Goal: Information Seeking & Learning: Learn about a topic

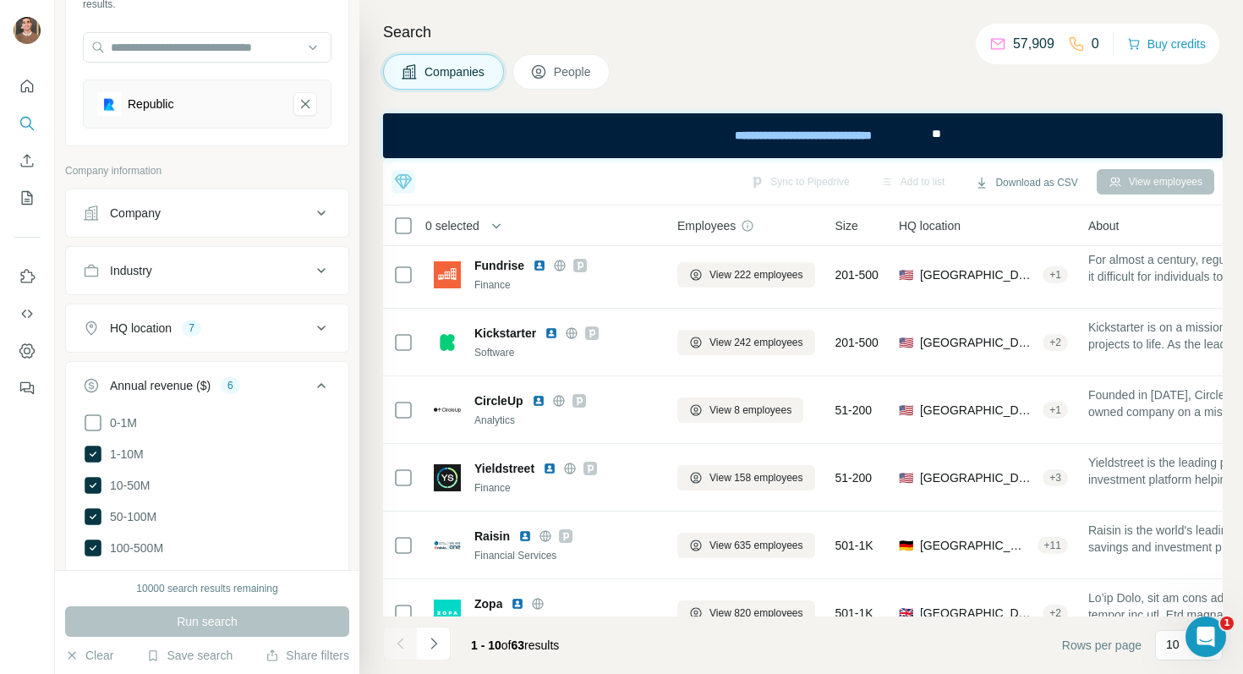
scroll to position [277, 0]
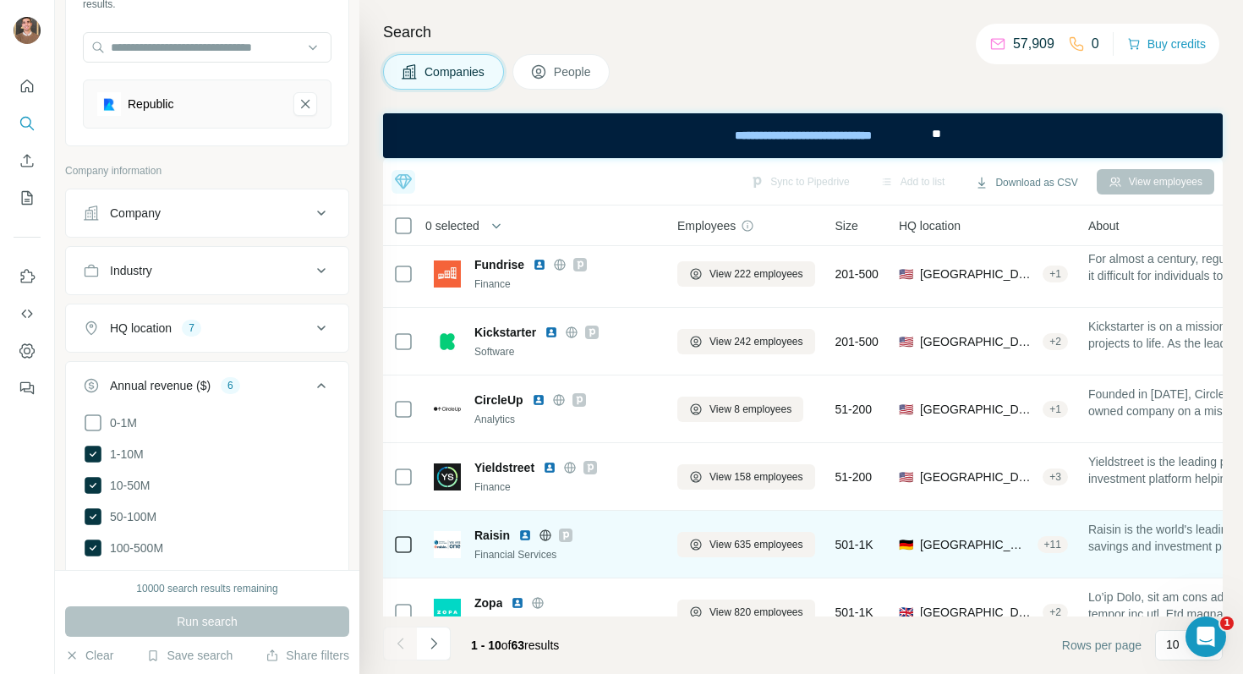
click at [526, 535] on img at bounding box center [525, 536] width 14 height 14
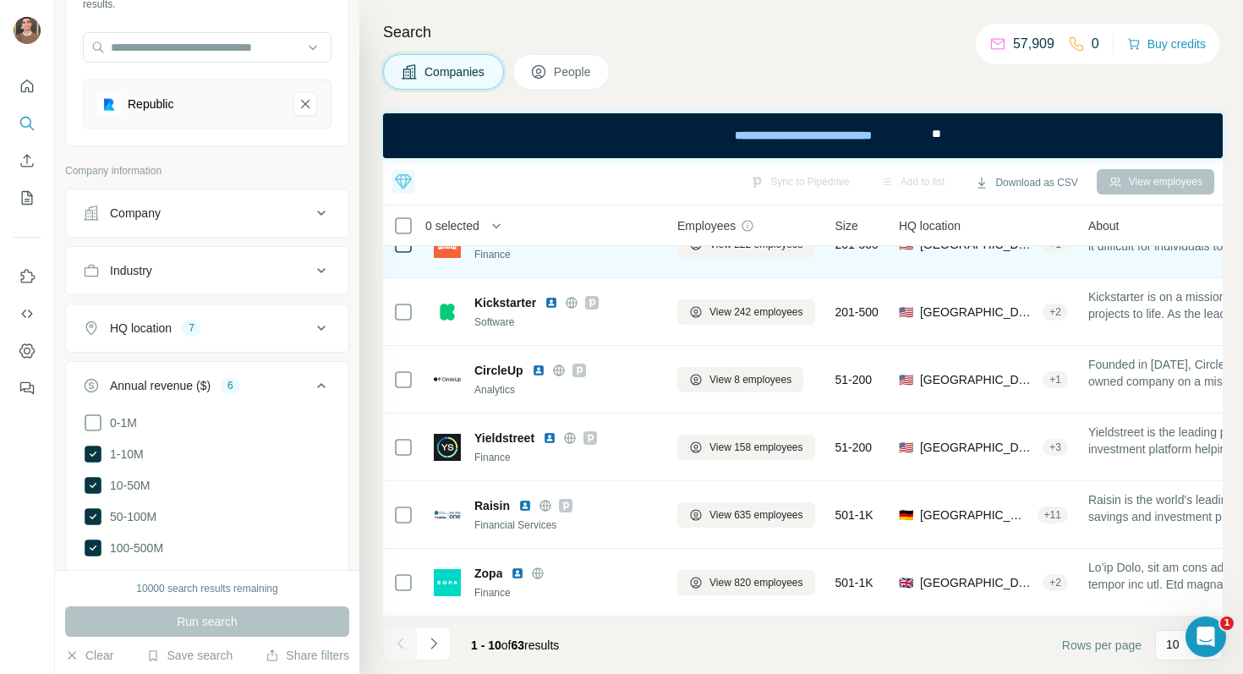
scroll to position [0, 0]
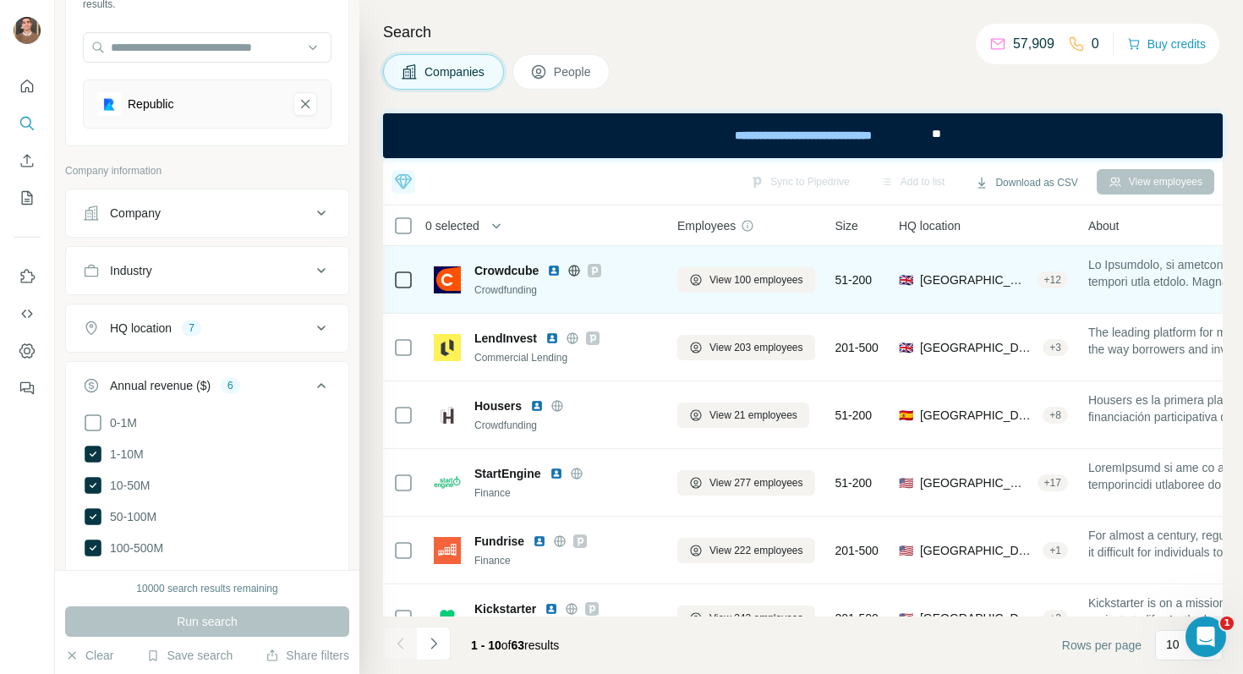
click at [555, 274] on img at bounding box center [554, 271] width 14 height 14
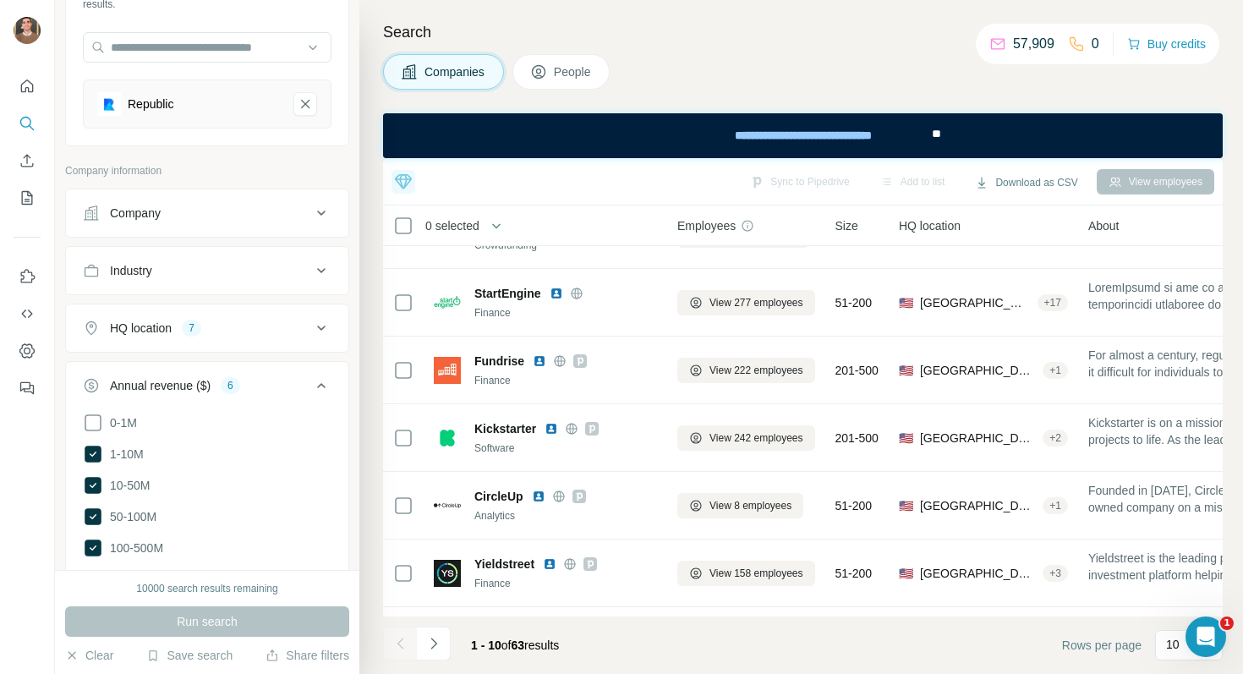
scroll to position [306, 0]
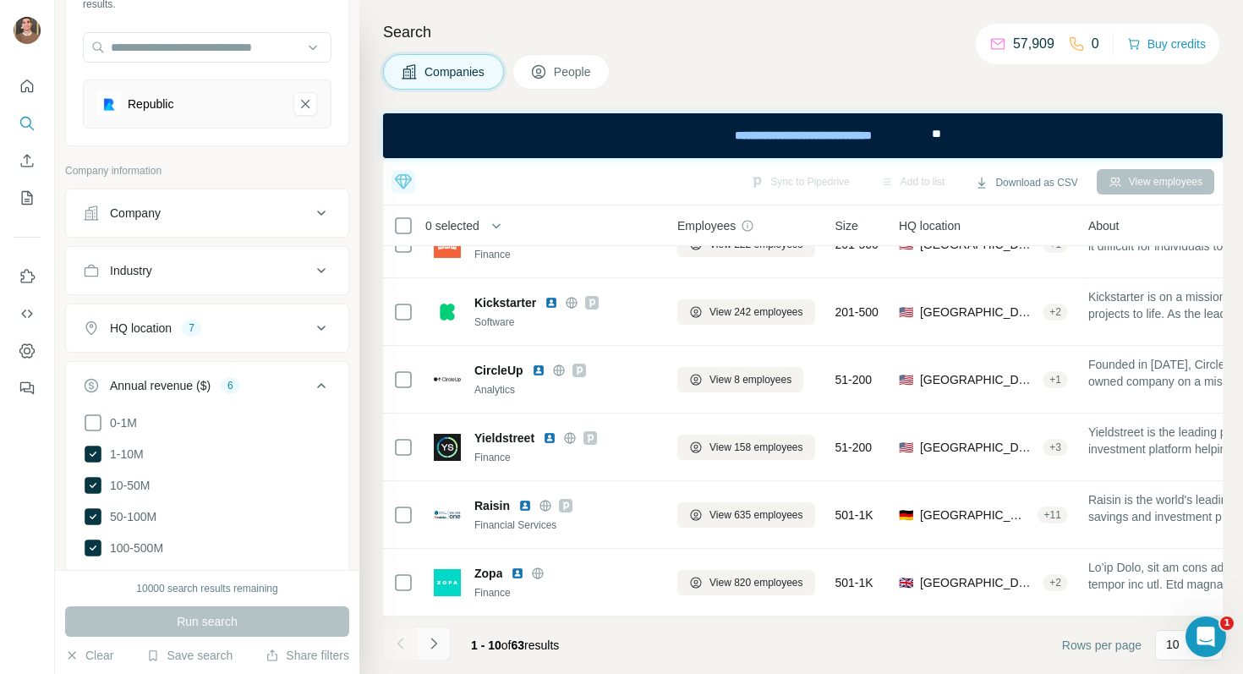
click at [425, 637] on icon "Navigate to next page" at bounding box center [433, 643] width 17 height 17
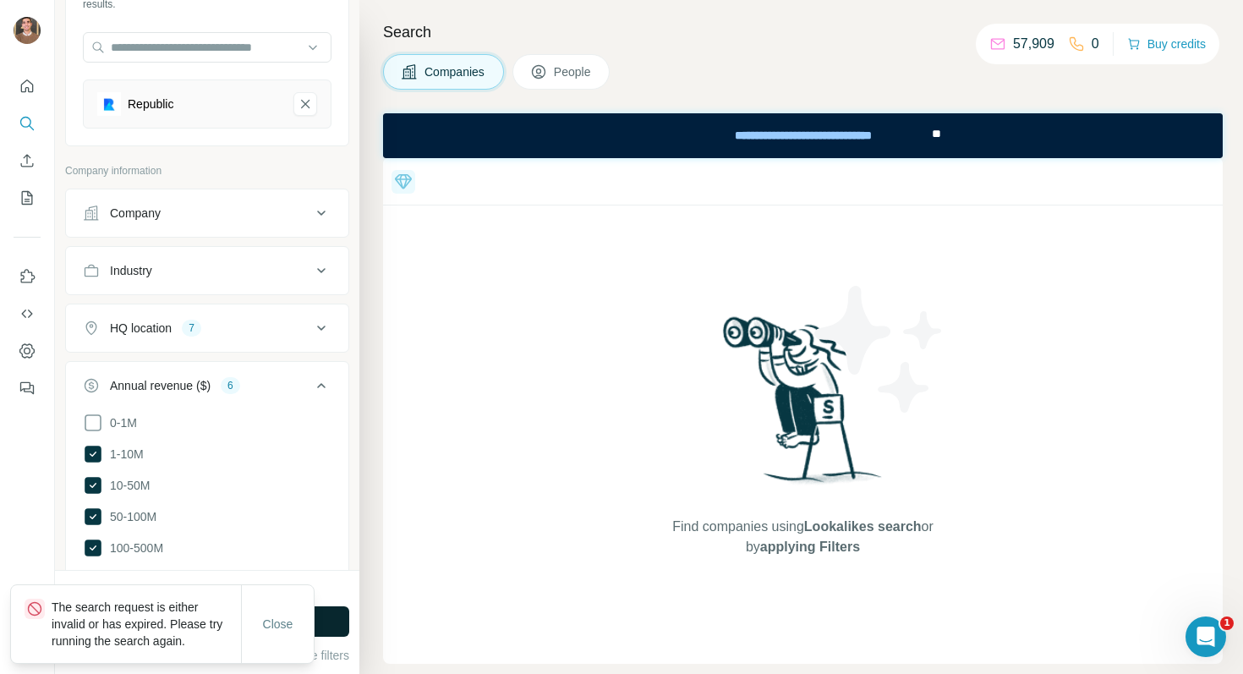
click at [323, 617] on button "Run search" at bounding box center [207, 621] width 284 height 30
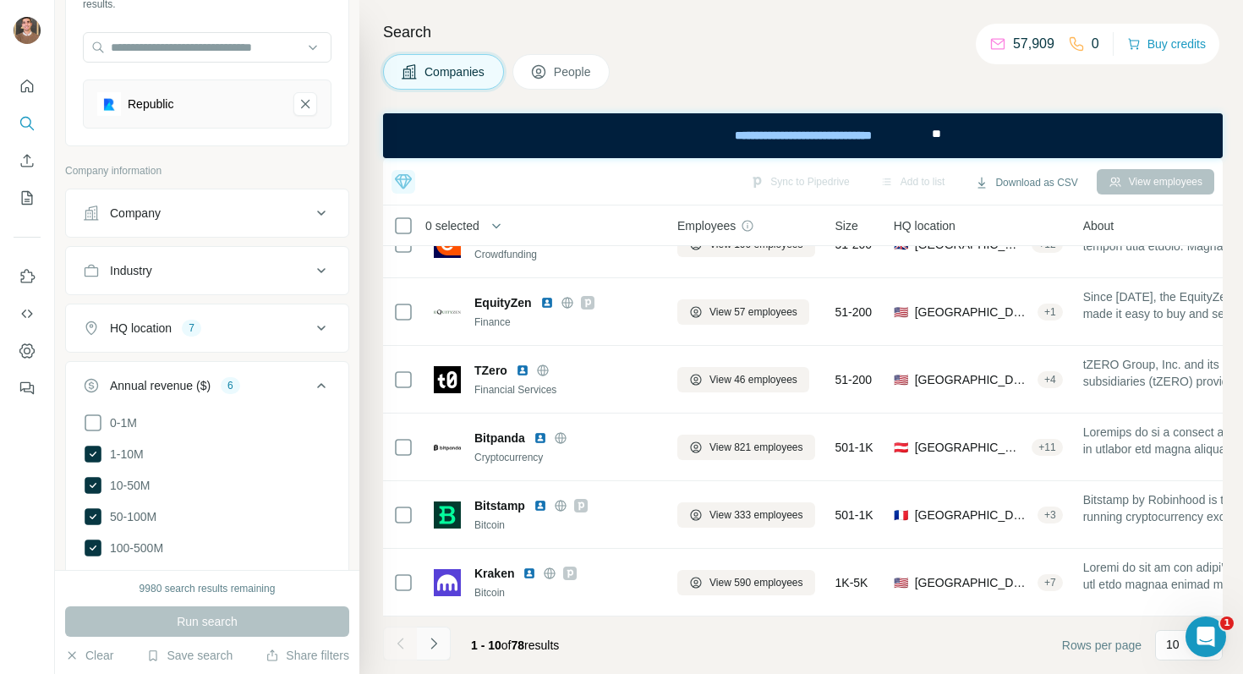
click at [445, 649] on button "Navigate to next page" at bounding box center [434, 644] width 34 height 34
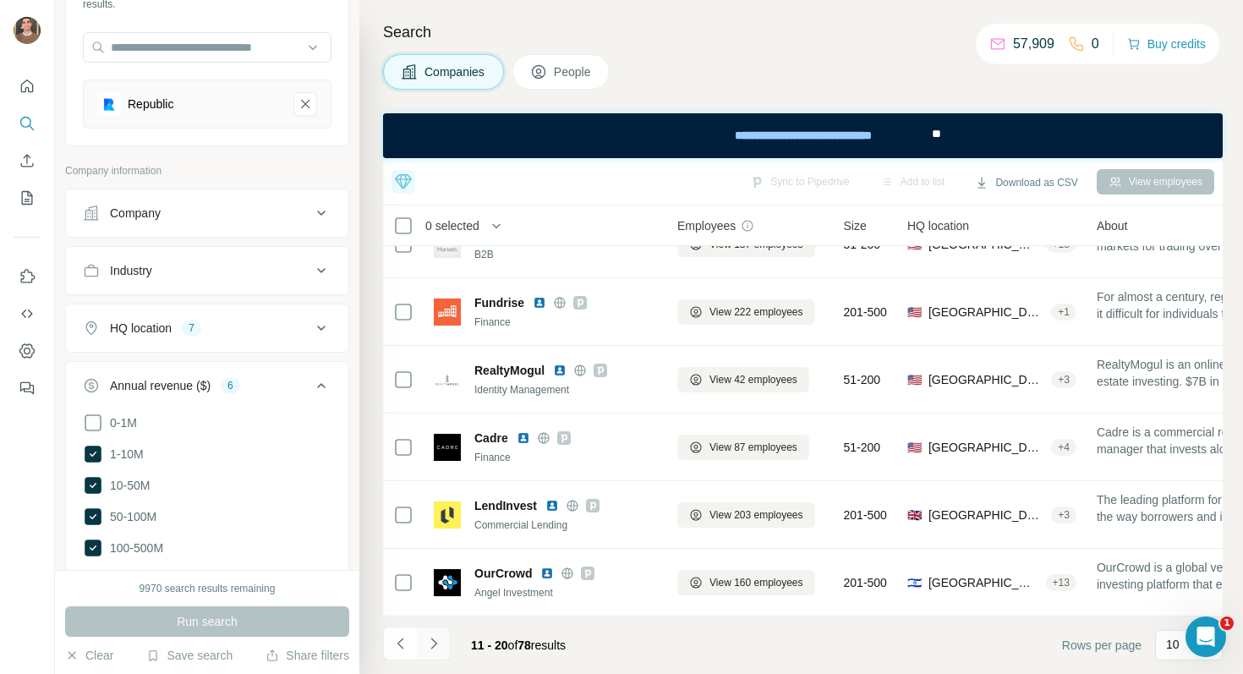
click at [430, 633] on button "Navigate to next page" at bounding box center [434, 644] width 34 height 34
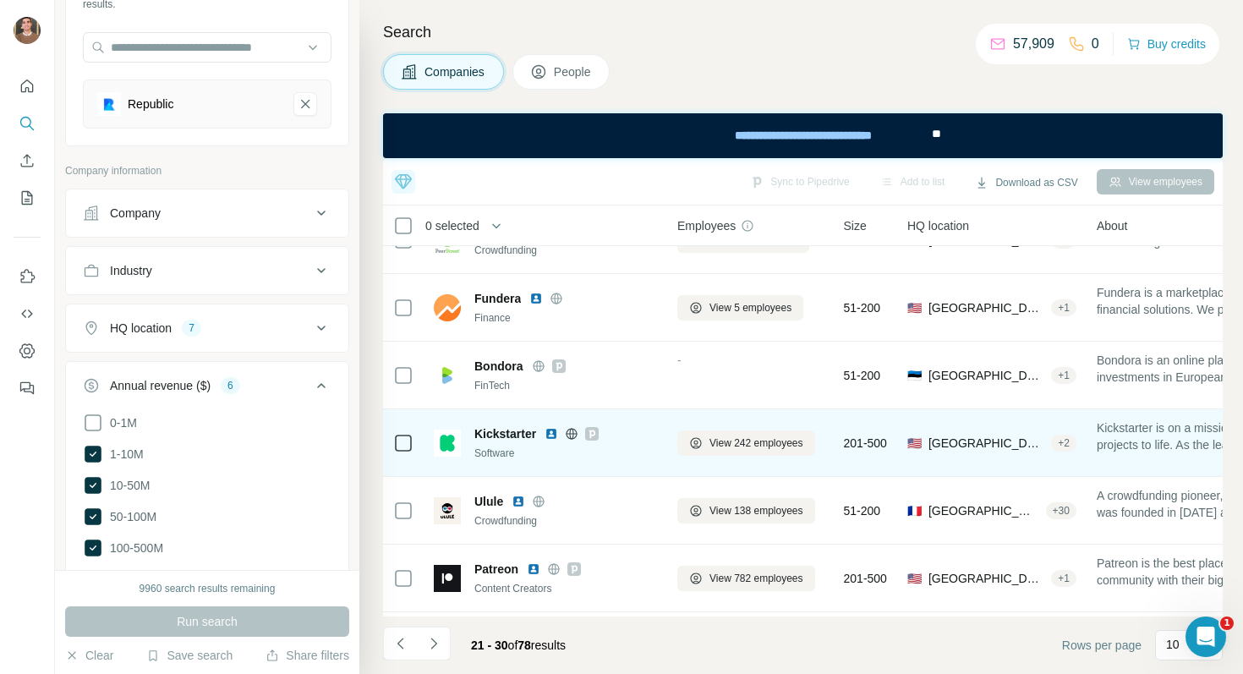
scroll to position [52, 0]
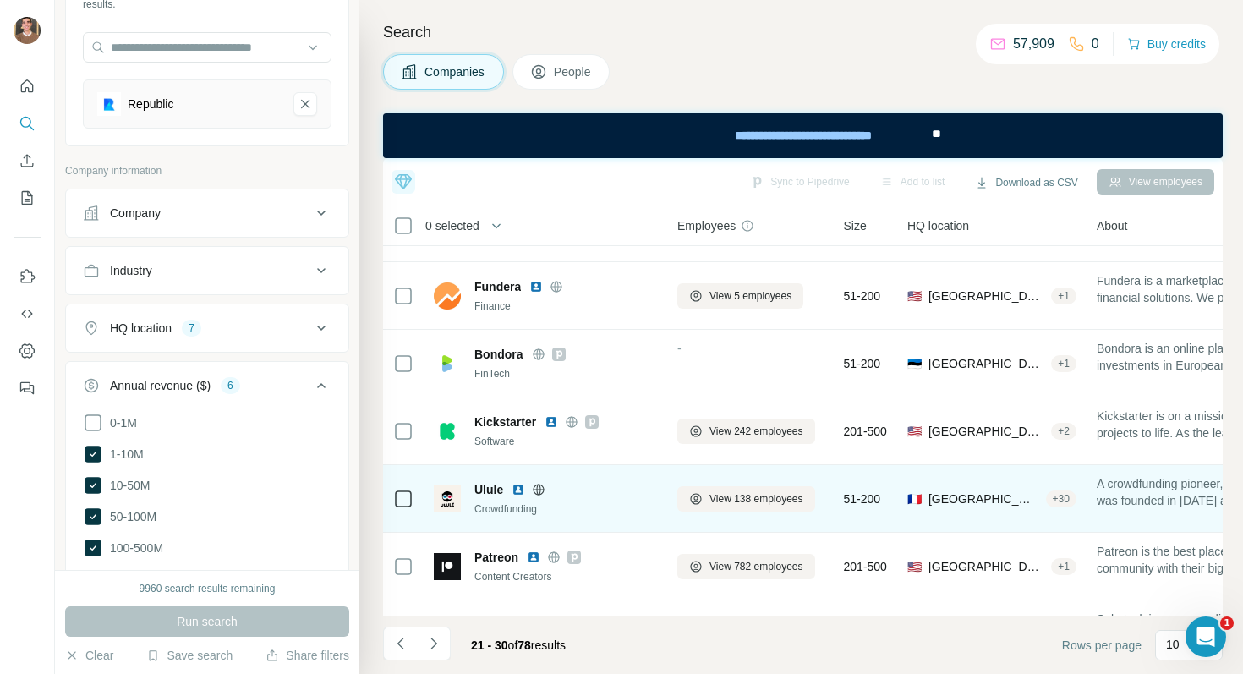
click at [517, 491] on img at bounding box center [519, 490] width 14 height 14
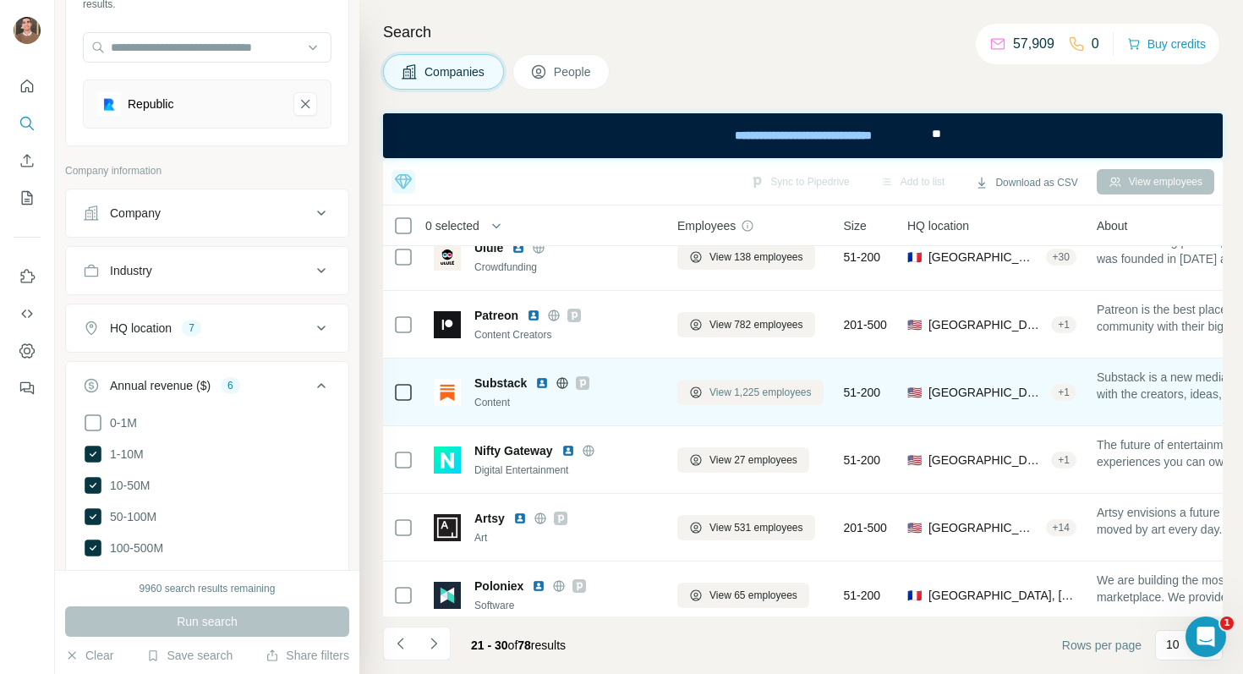
scroll to position [306, 0]
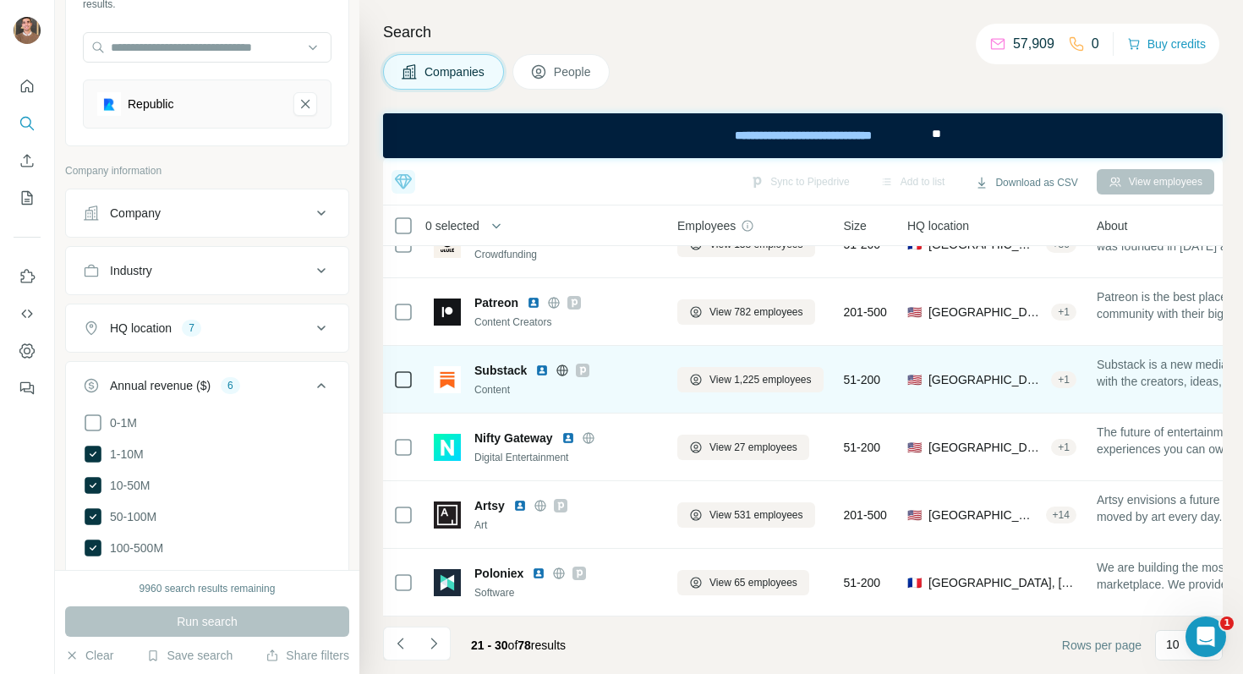
click at [544, 370] on img at bounding box center [542, 371] width 14 height 14
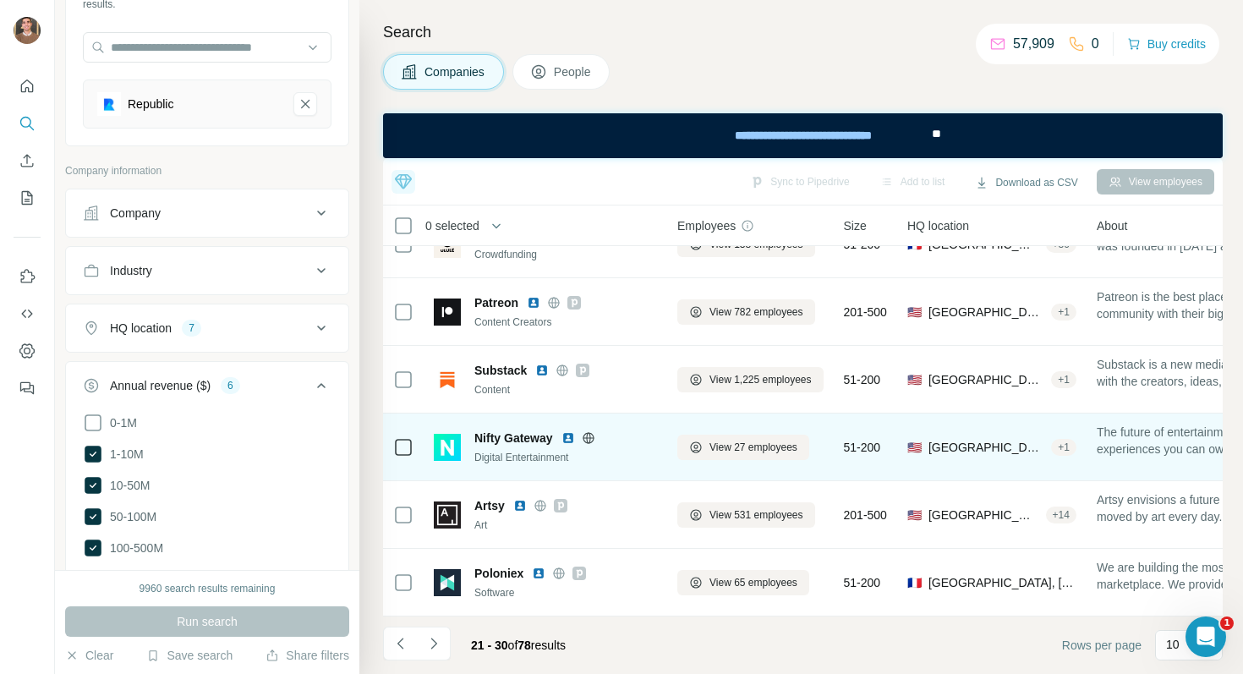
click at [570, 439] on img at bounding box center [569, 438] width 14 height 14
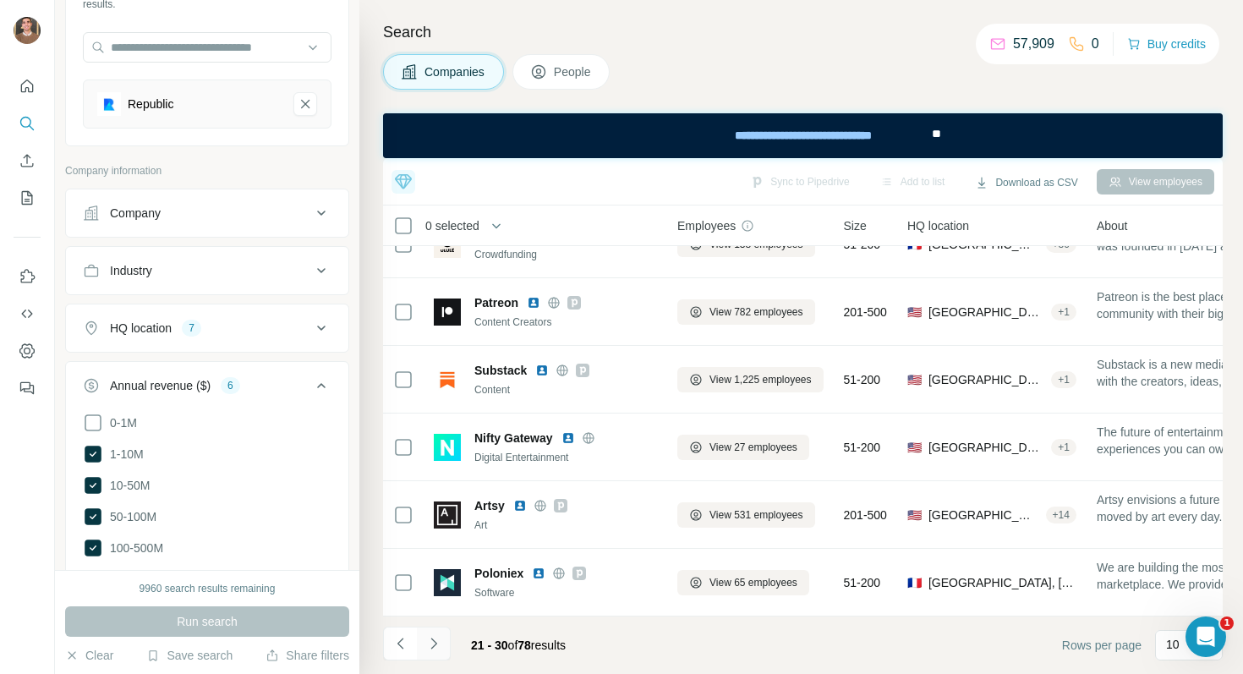
click at [434, 649] on icon "Navigate to next page" at bounding box center [433, 643] width 17 height 17
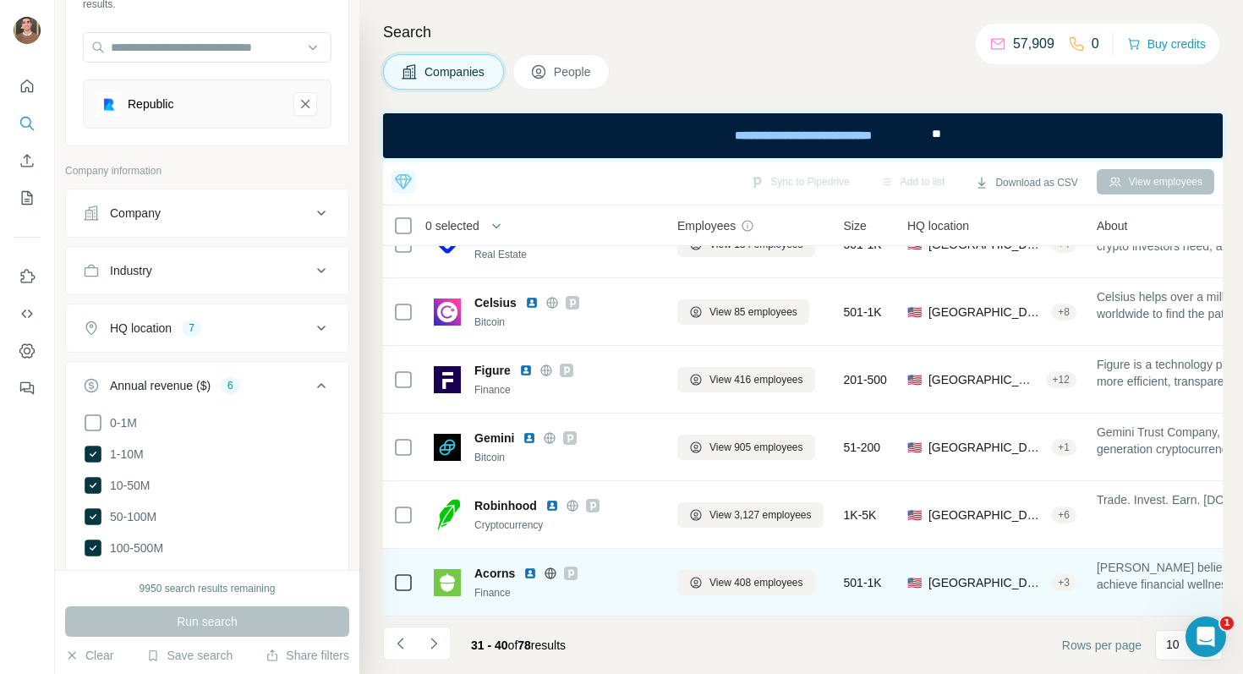
click at [530, 575] on img at bounding box center [530, 574] width 14 height 14
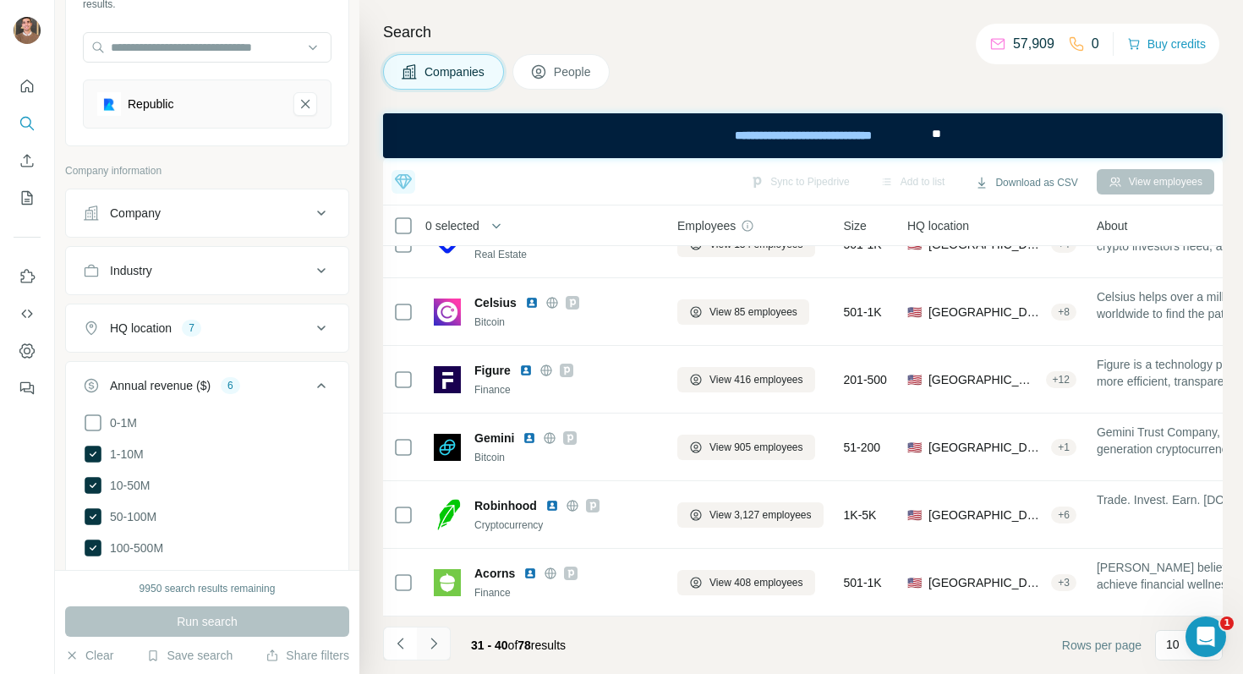
click at [438, 635] on icon "Navigate to next page" at bounding box center [433, 643] width 17 height 17
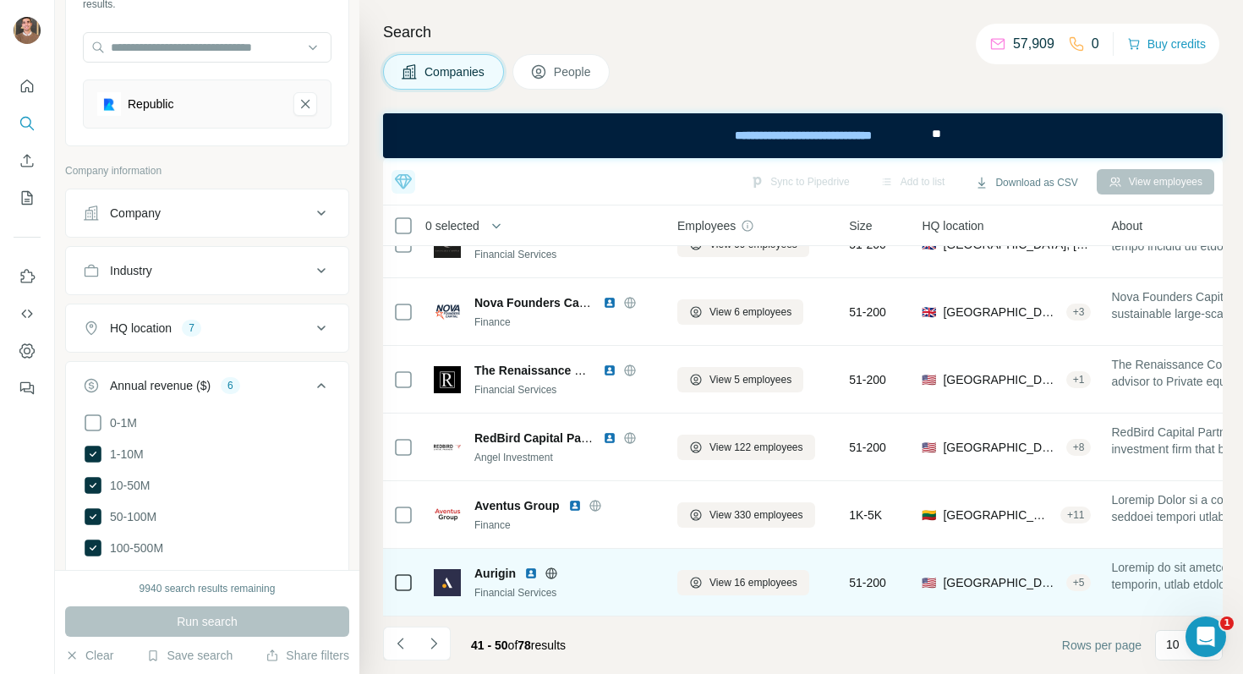
click at [532, 576] on img at bounding box center [531, 574] width 14 height 14
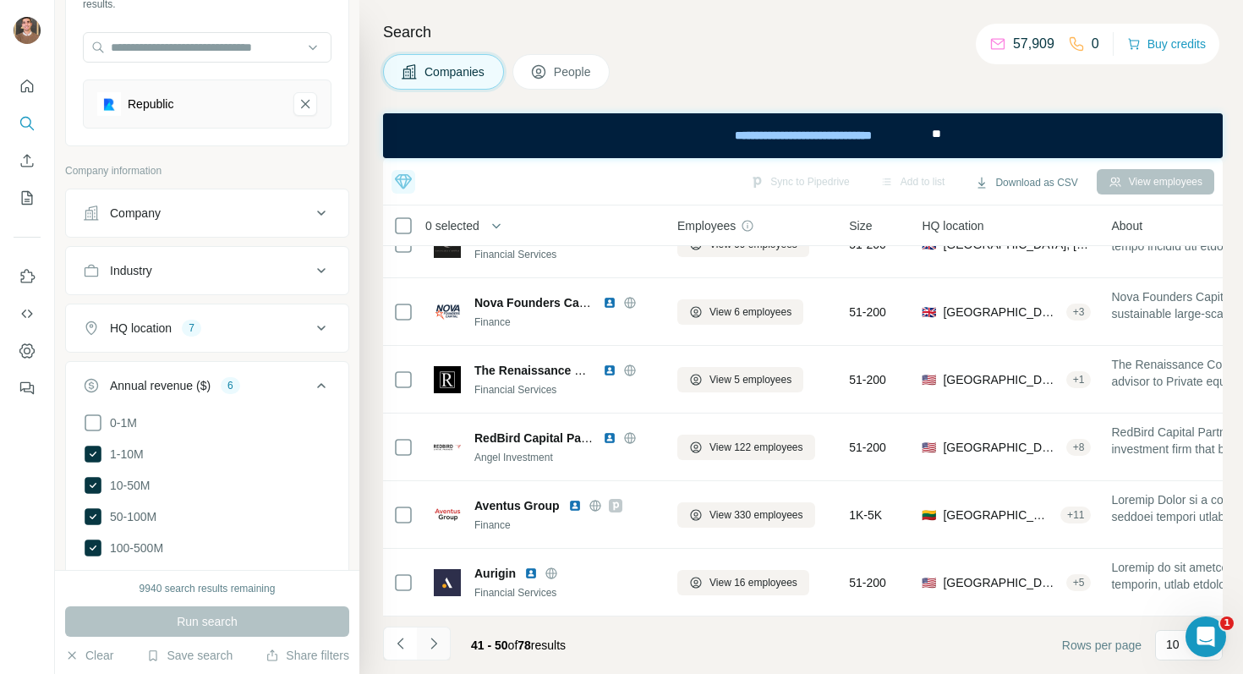
click at [436, 649] on icon "Navigate to next page" at bounding box center [433, 643] width 17 height 17
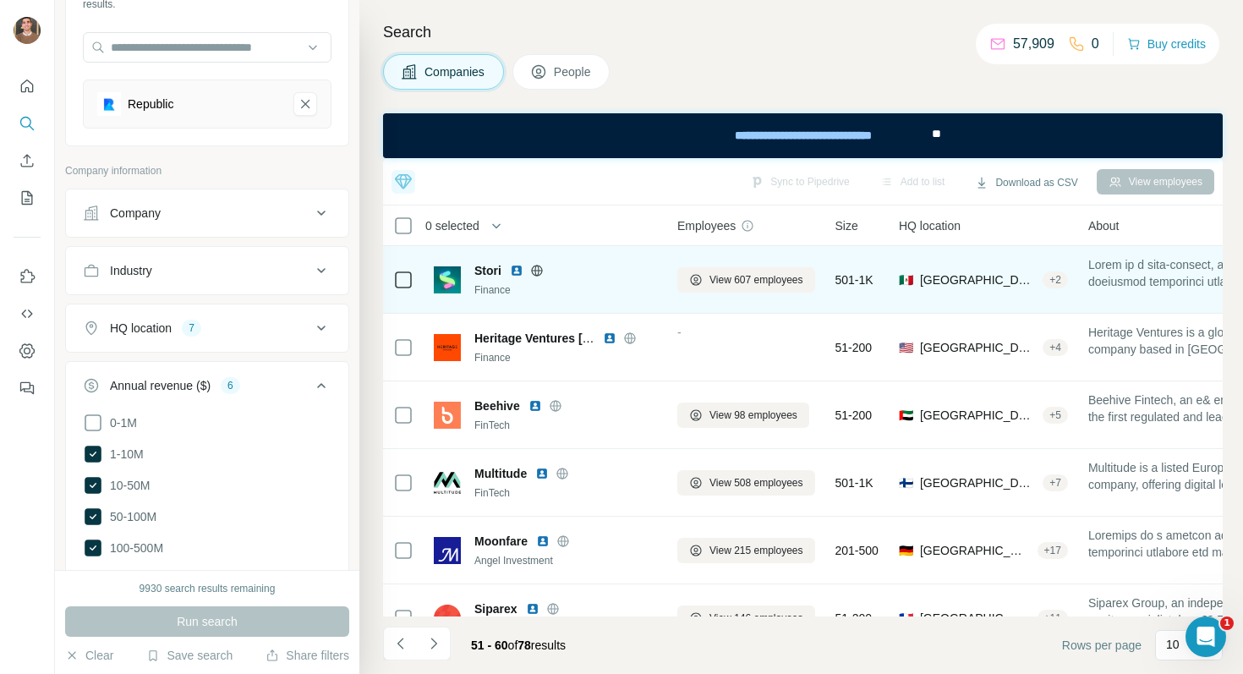
scroll to position [152, 0]
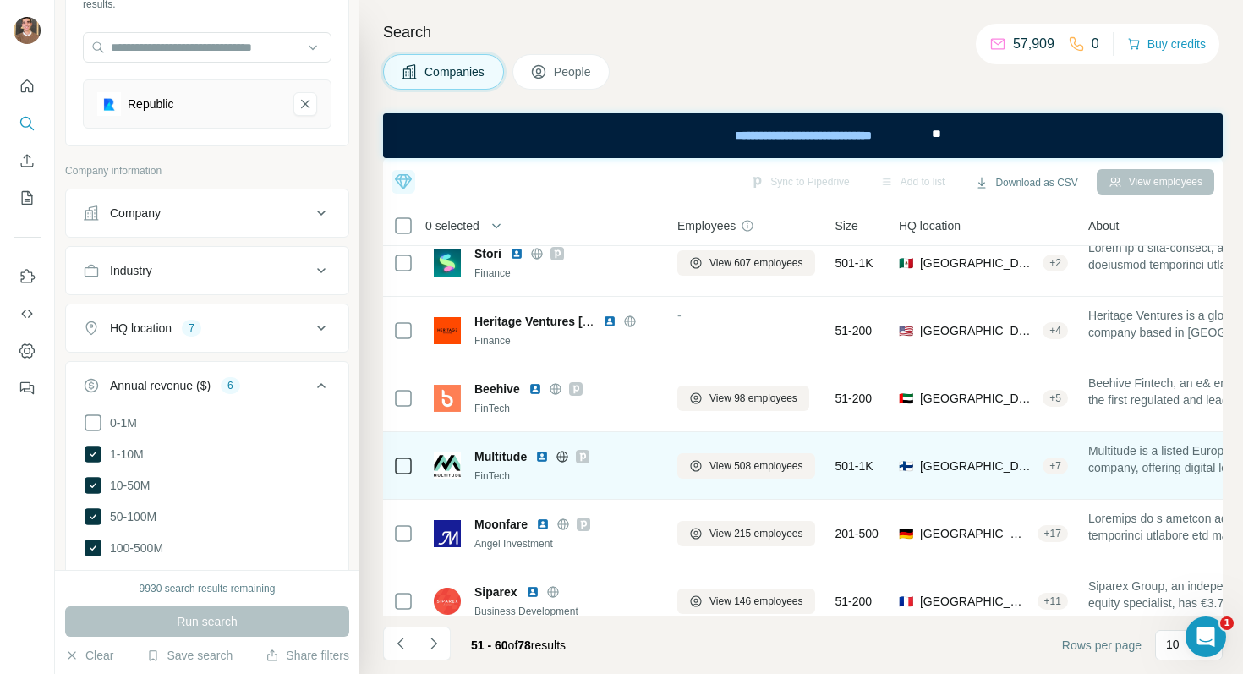
click at [547, 458] on img at bounding box center [542, 457] width 14 height 14
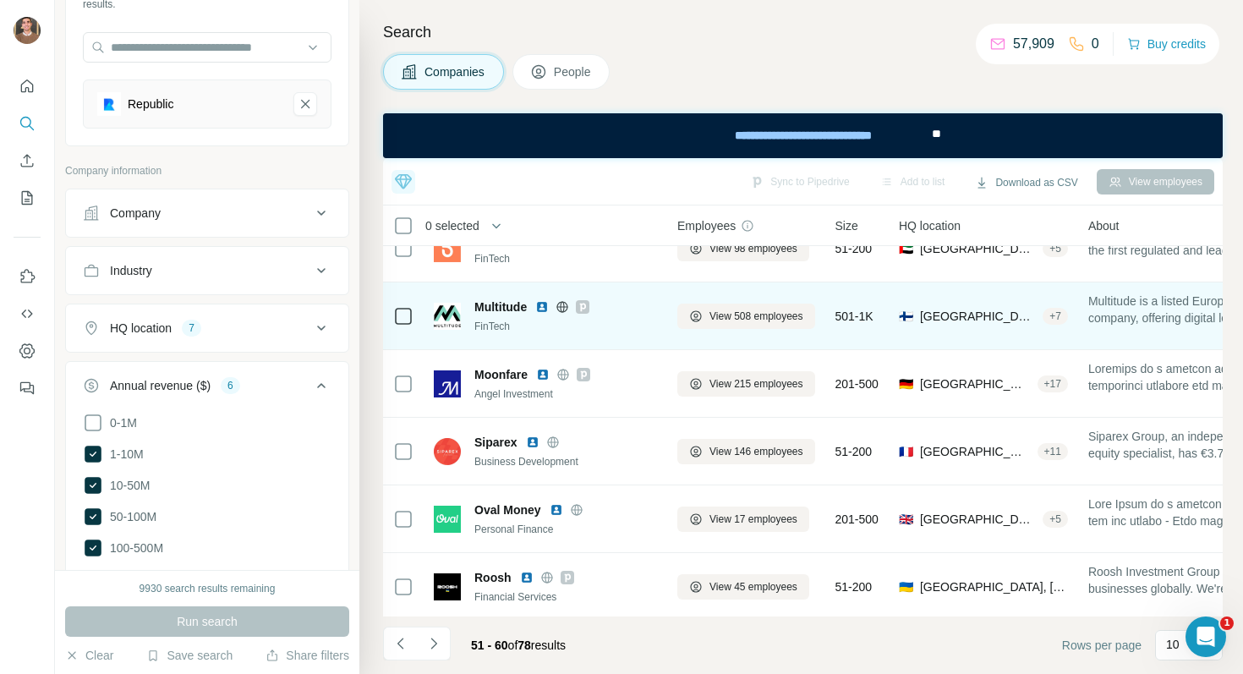
scroll to position [306, 0]
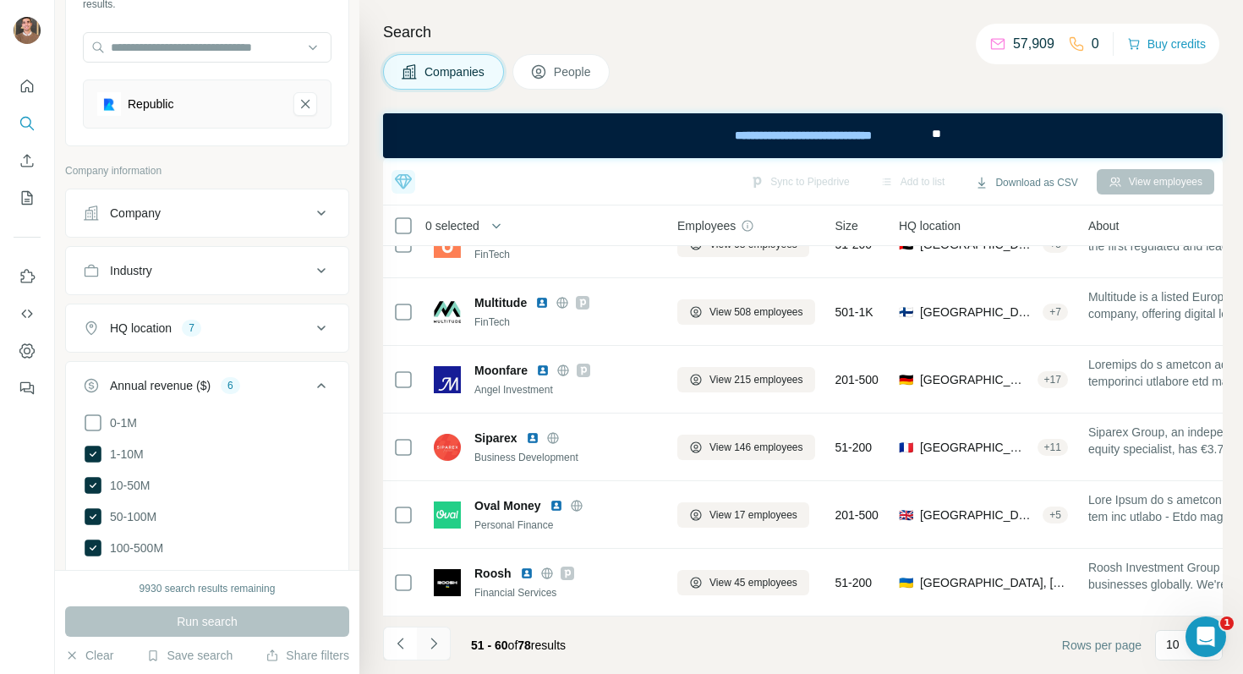
click at [427, 638] on icon "Navigate to next page" at bounding box center [433, 643] width 17 height 17
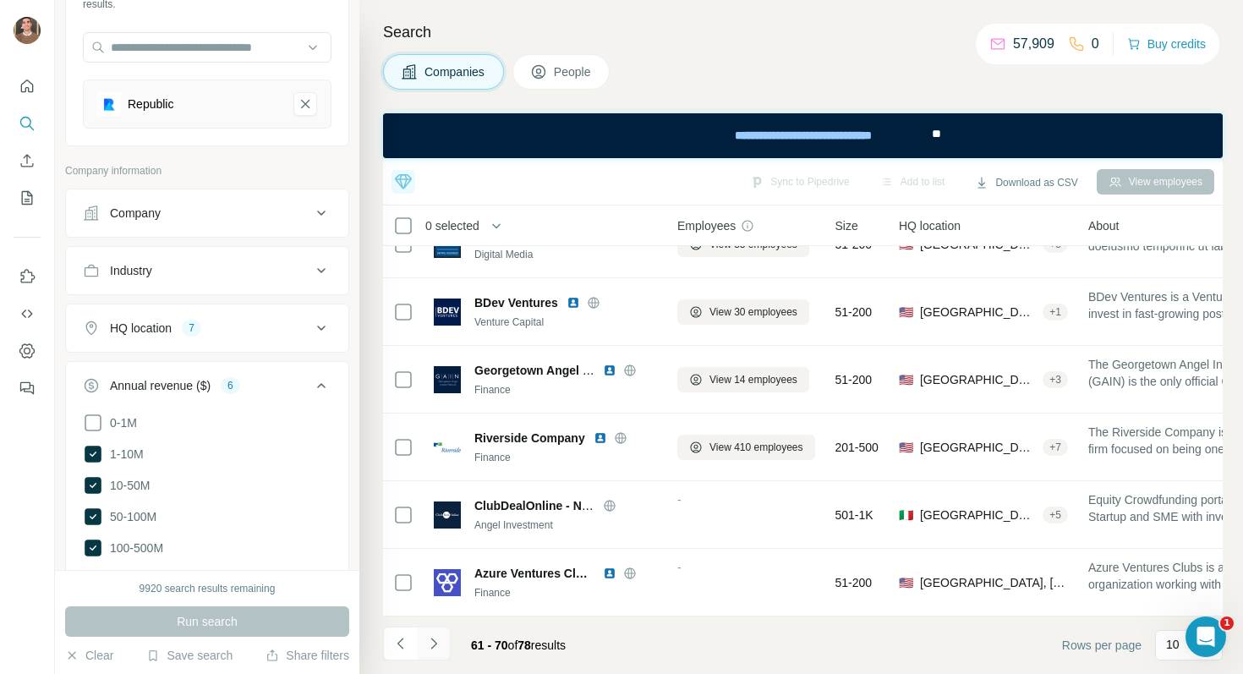
click at [436, 655] on button "Navigate to next page" at bounding box center [434, 644] width 34 height 34
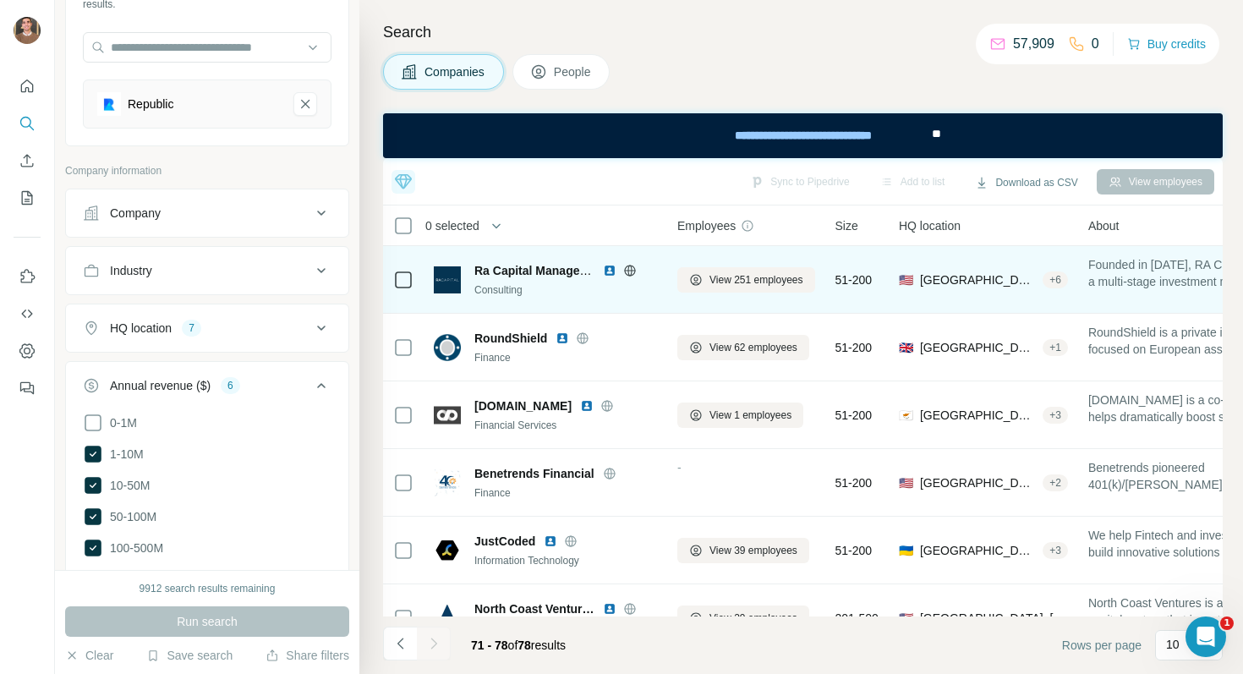
scroll to position [171, 0]
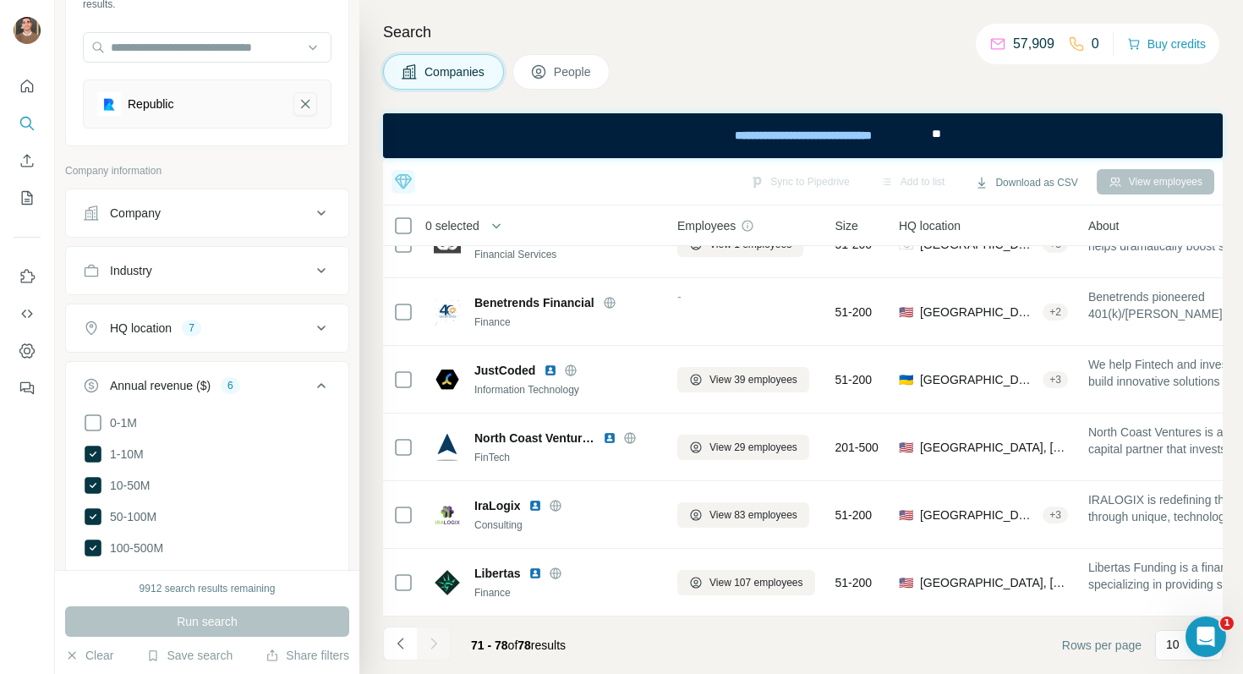
click at [308, 103] on icon "Republic-remove-button" at bounding box center [305, 104] width 15 height 17
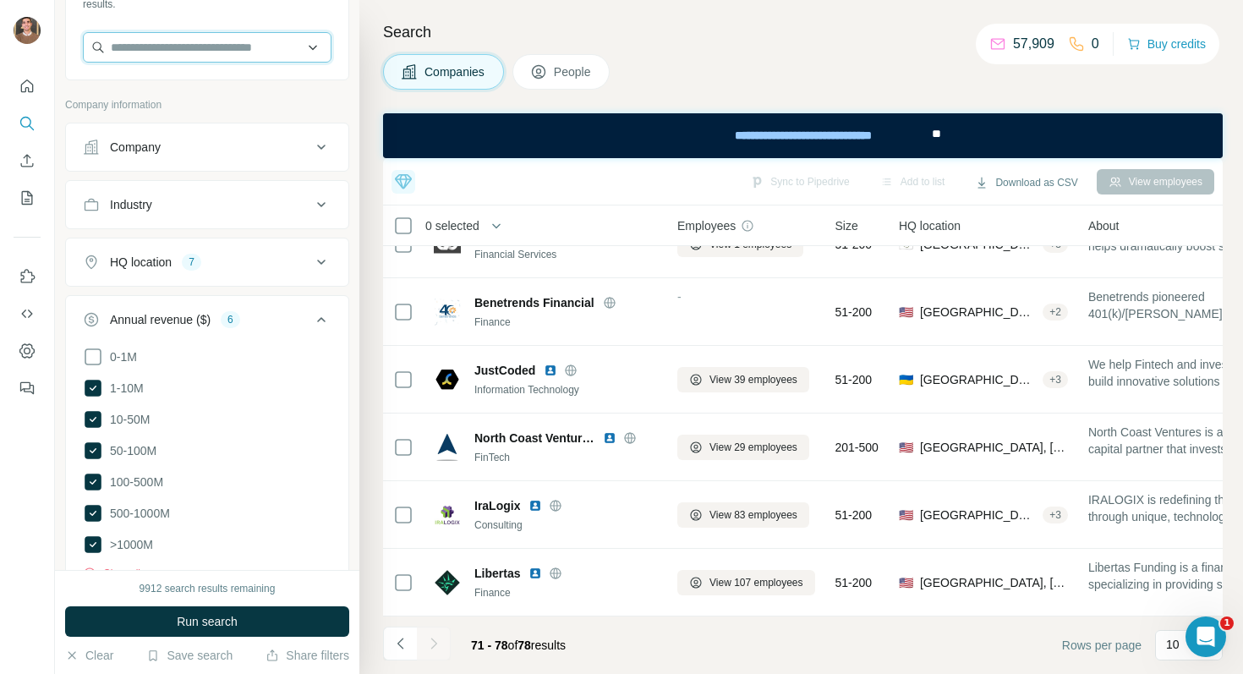
click at [214, 50] on input "text" at bounding box center [207, 47] width 249 height 30
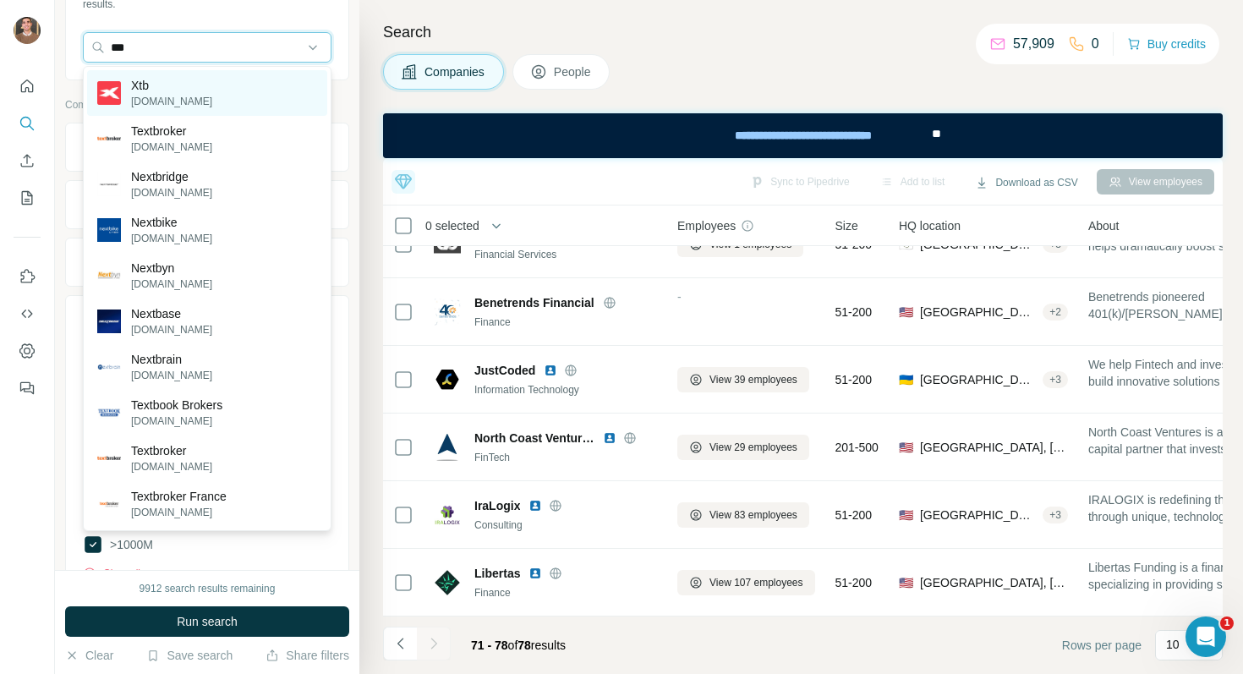
type input "***"
click at [218, 102] on div "Xtb [DOMAIN_NAME]" at bounding box center [207, 93] width 240 height 46
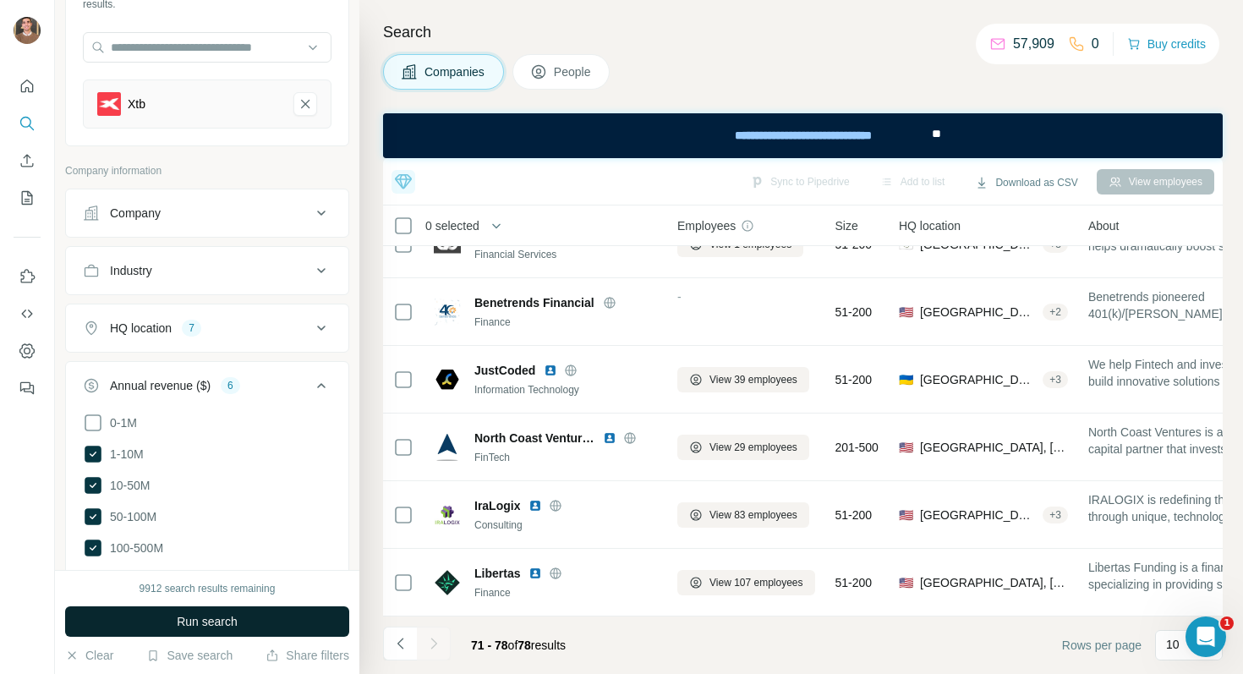
click at [231, 621] on span "Run search" at bounding box center [207, 621] width 61 height 17
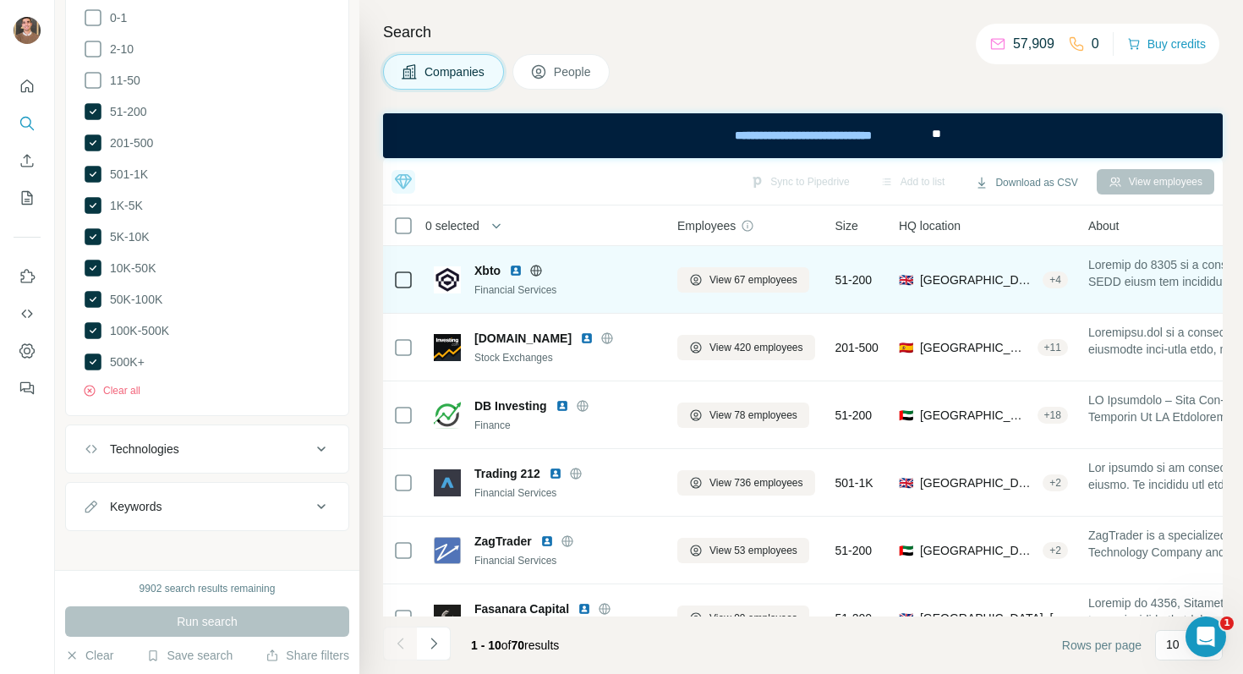
click at [515, 273] on img at bounding box center [516, 271] width 14 height 14
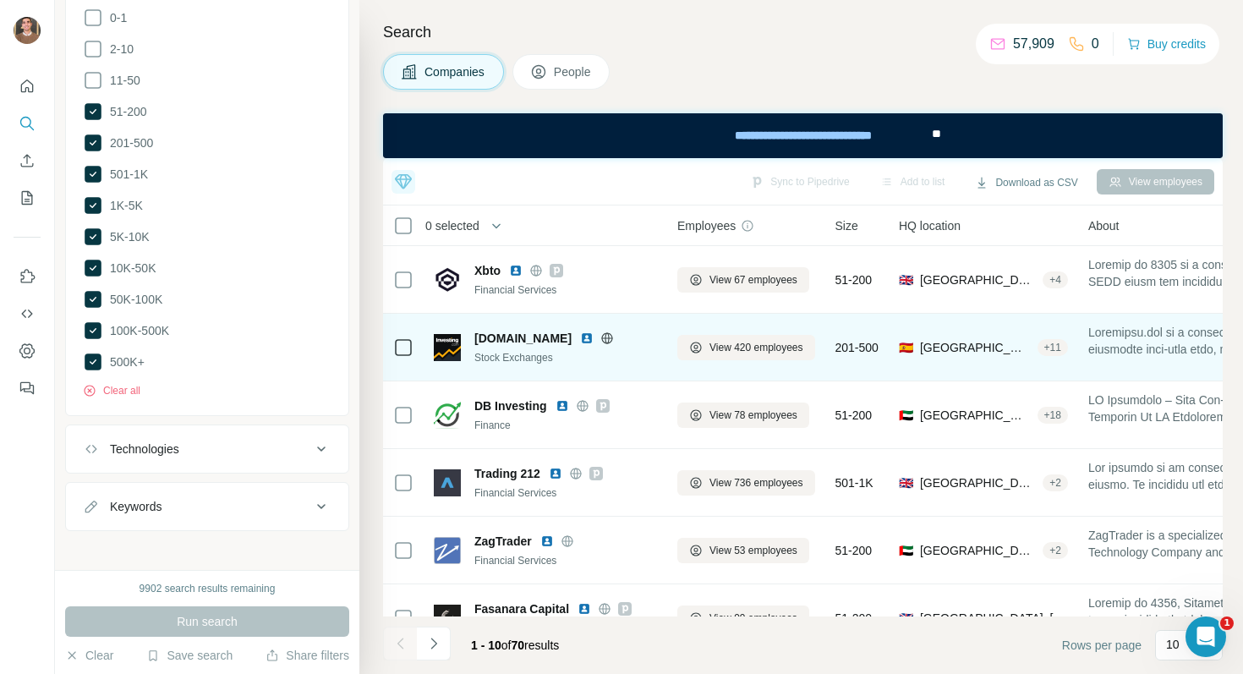
click at [580, 338] on img at bounding box center [587, 339] width 14 height 14
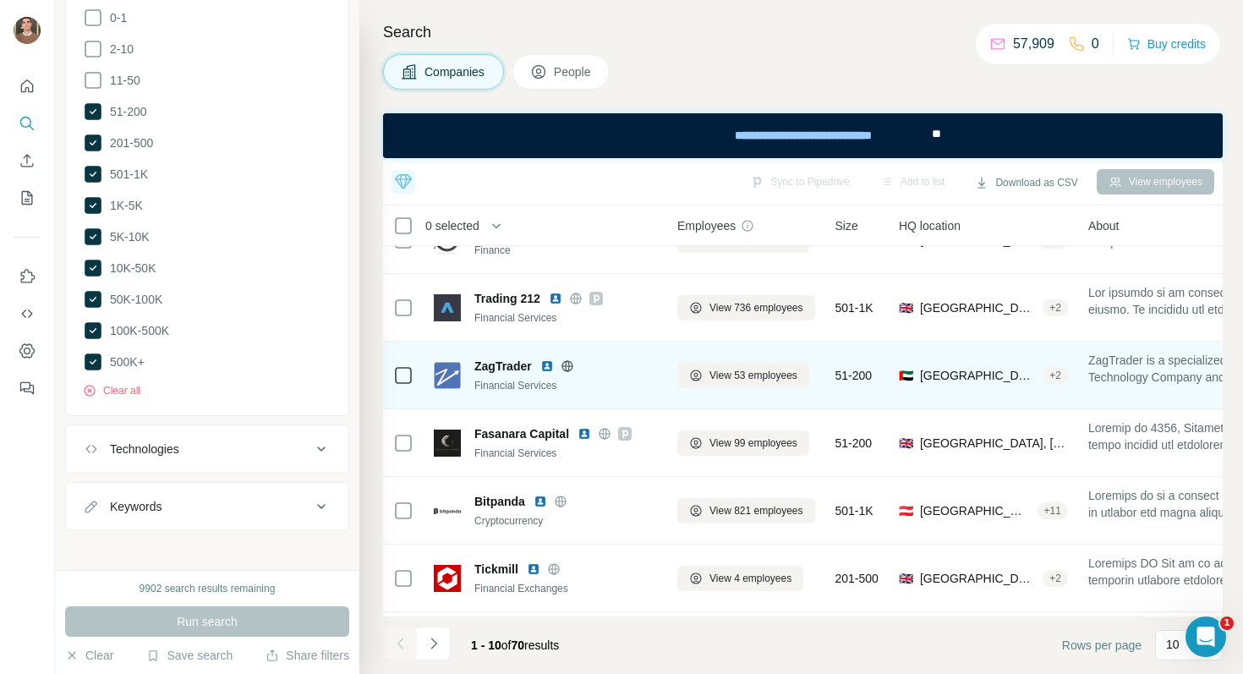
scroll to position [200, 0]
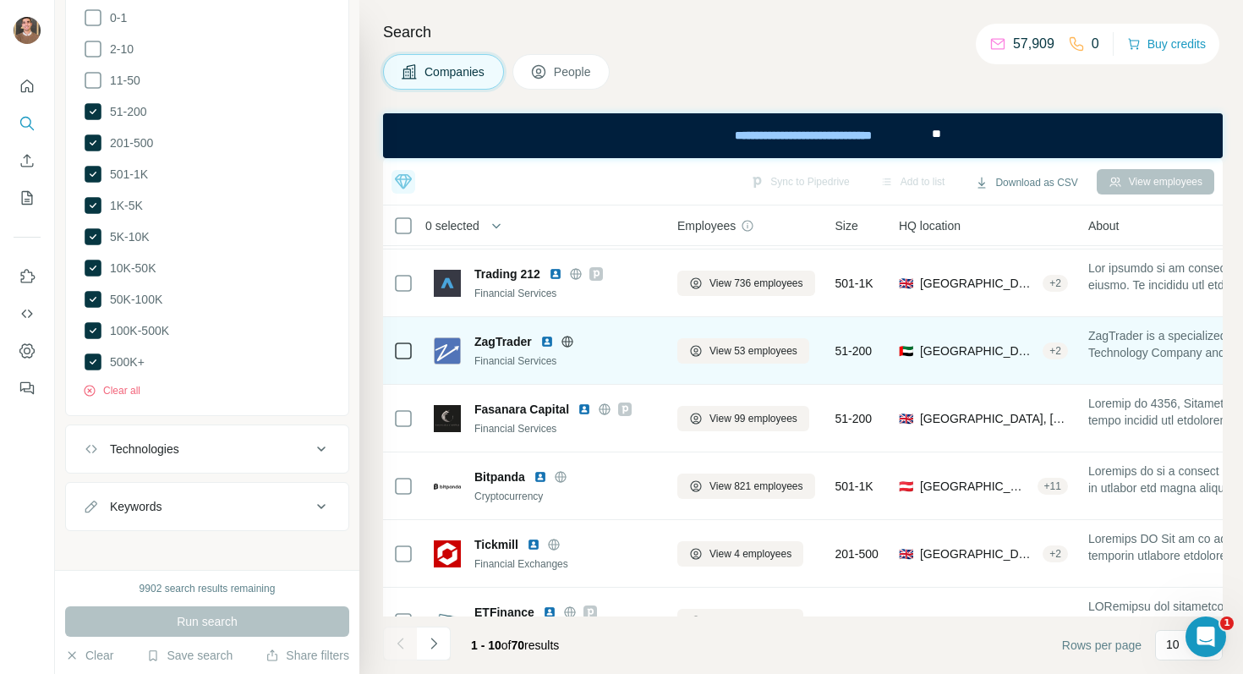
click at [552, 340] on img at bounding box center [547, 342] width 14 height 14
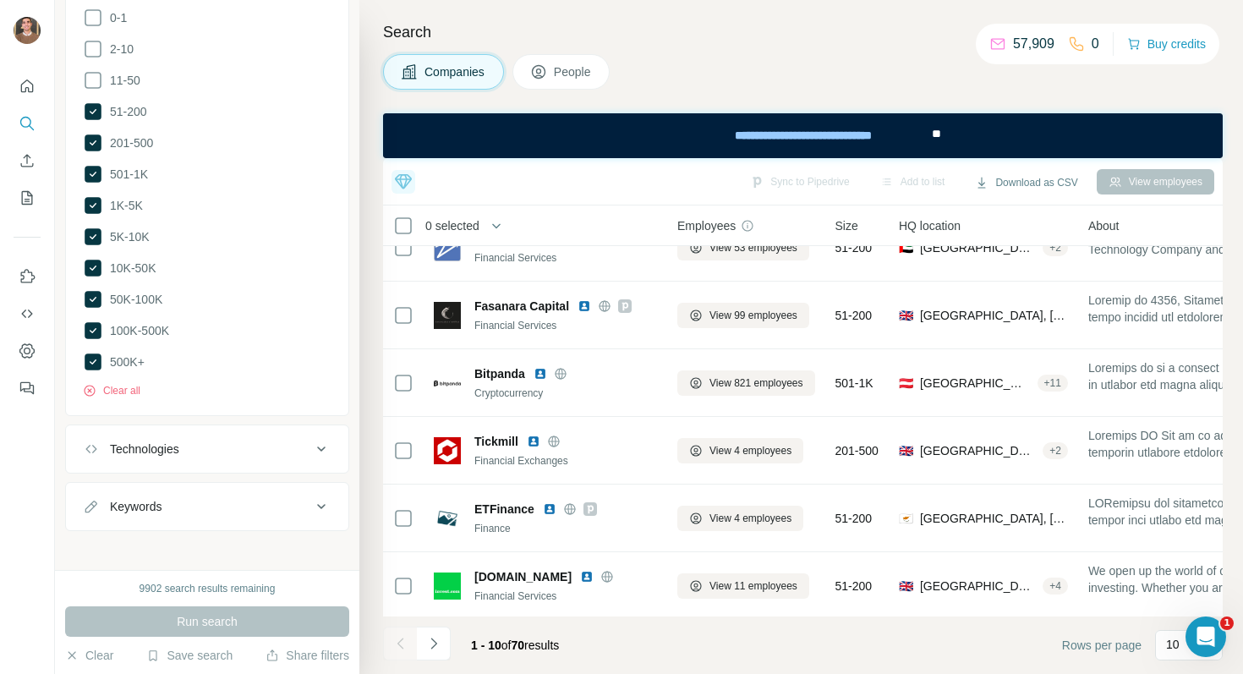
scroll to position [306, 0]
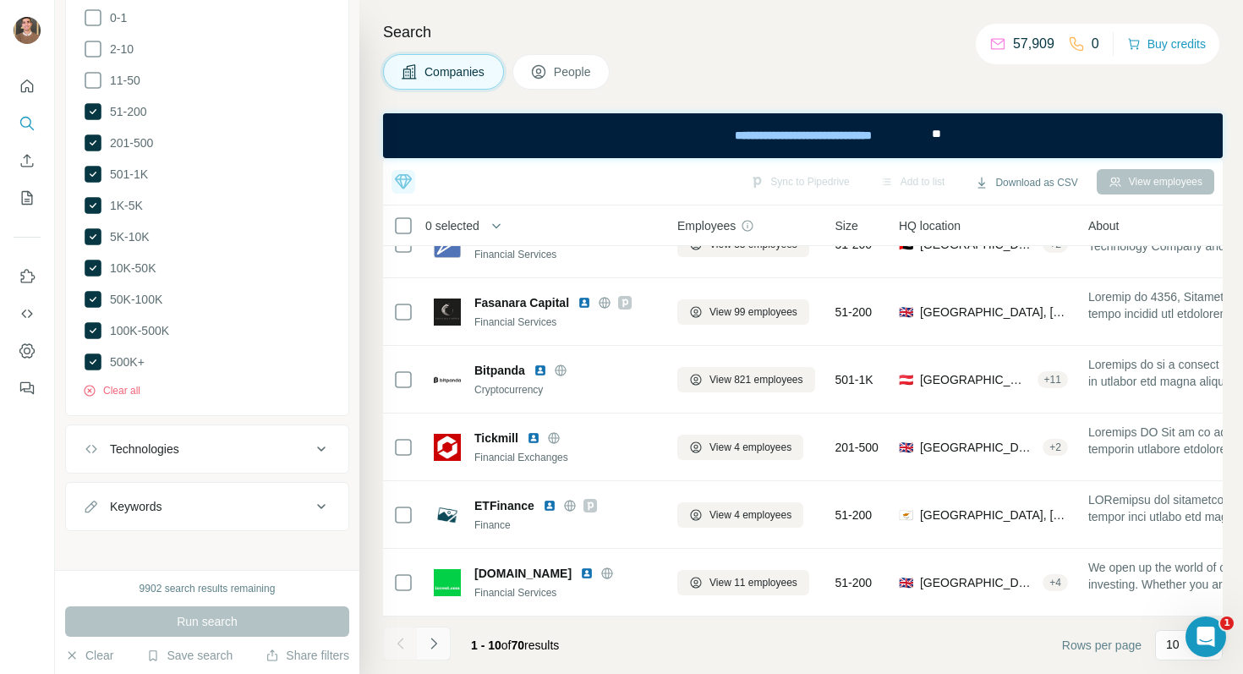
click at [443, 644] on button "Navigate to next page" at bounding box center [434, 644] width 34 height 34
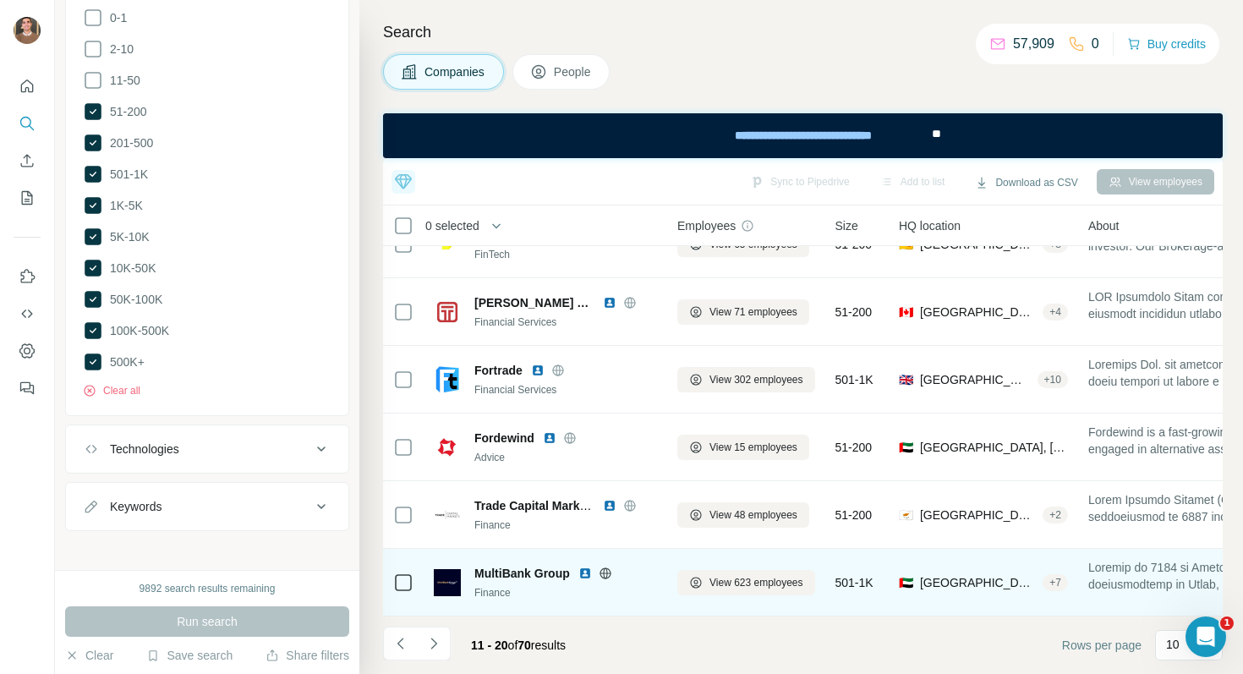
scroll to position [302, 0]
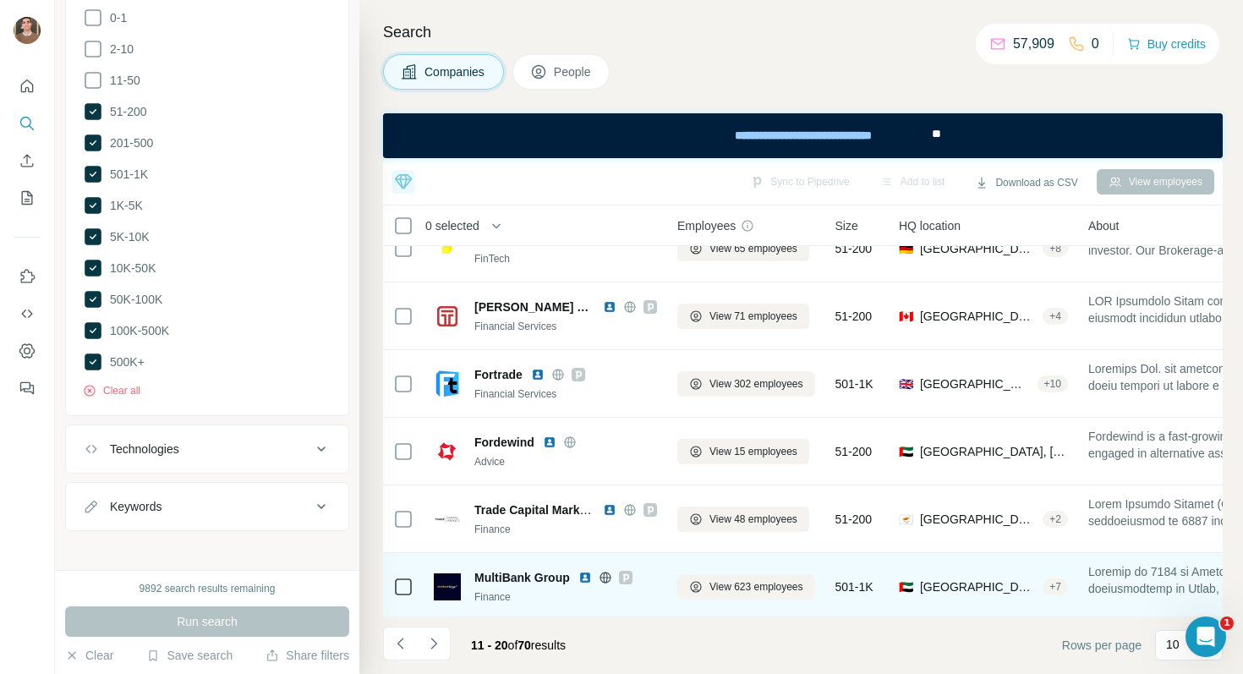
click at [589, 573] on img at bounding box center [585, 578] width 14 height 14
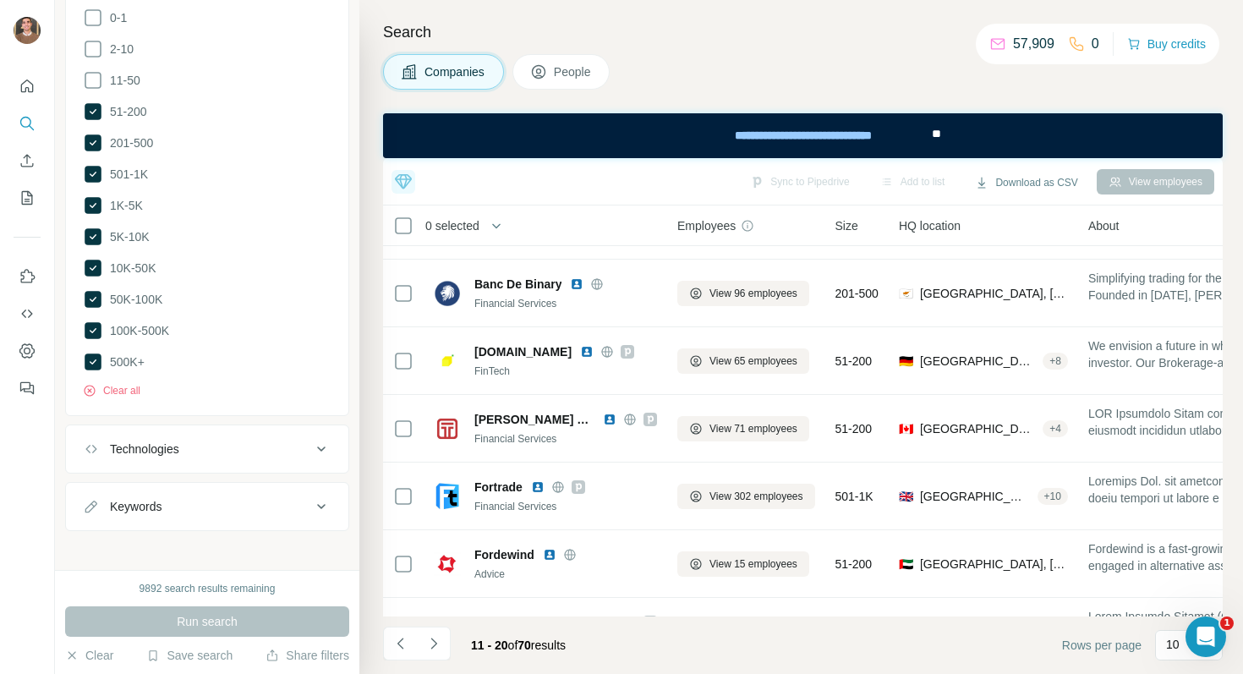
scroll to position [165, 0]
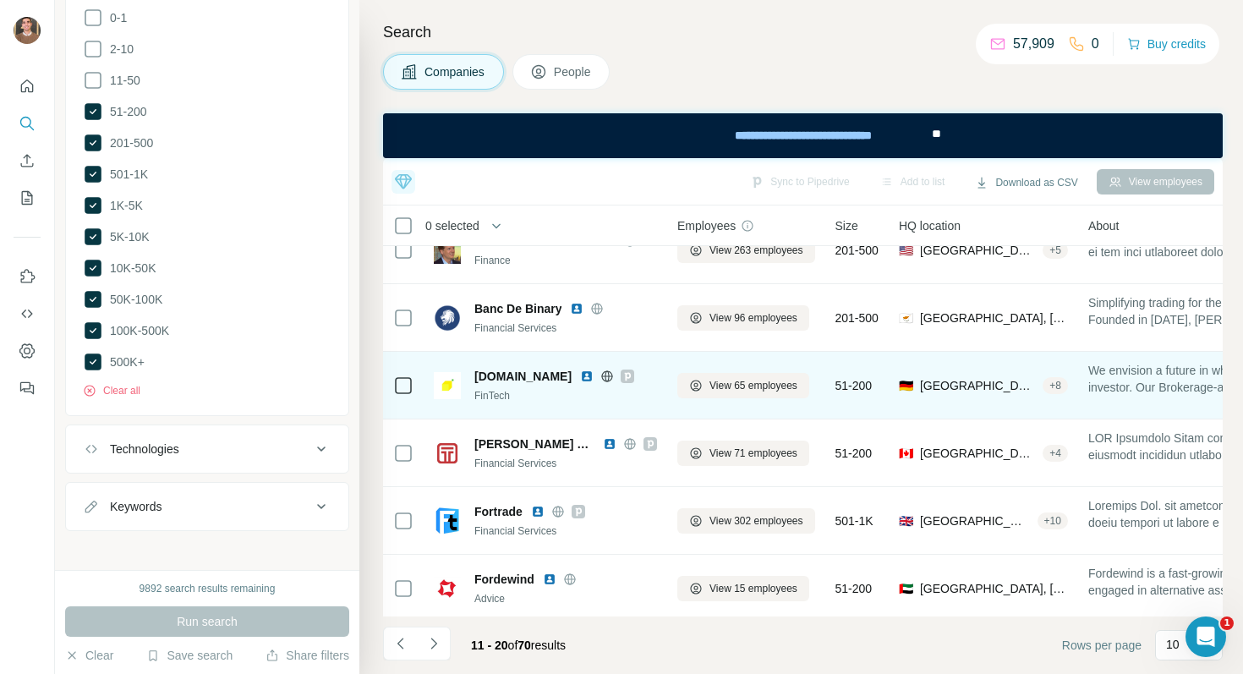
click at [580, 377] on img at bounding box center [587, 377] width 14 height 14
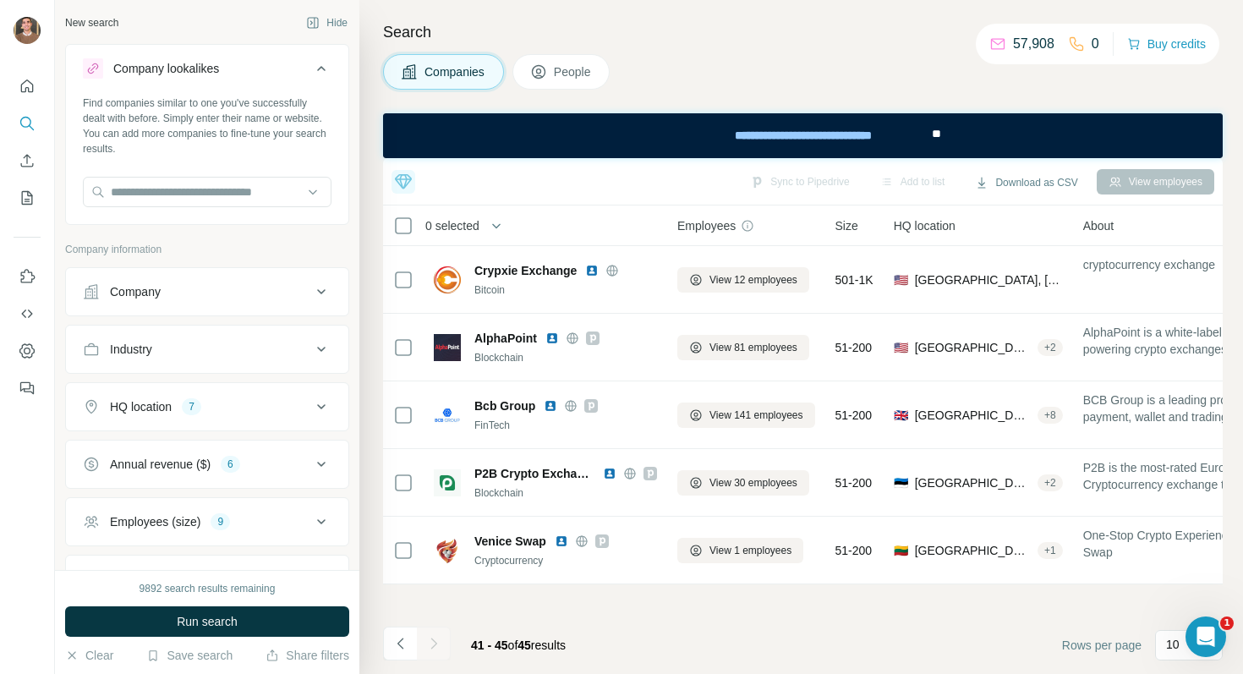
scroll to position [0, 1]
